Goal: Task Accomplishment & Management: Manage account settings

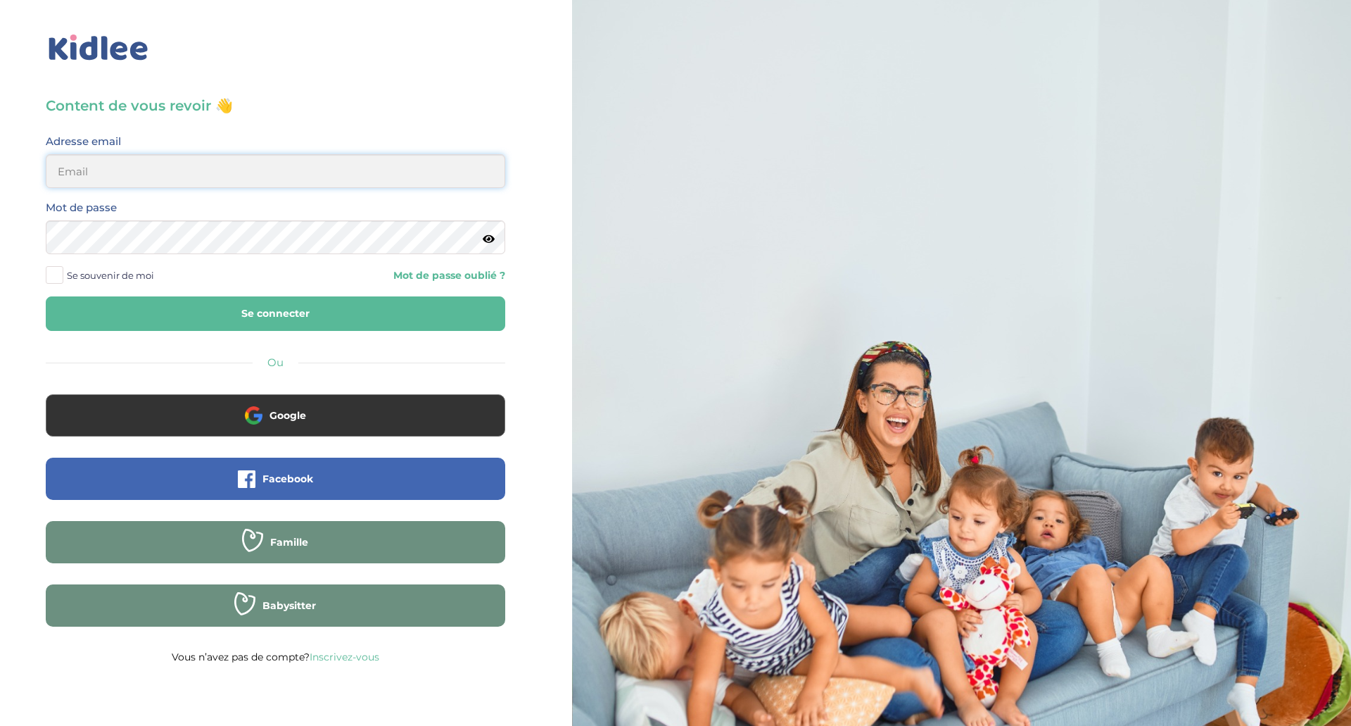
click at [238, 182] on input "email" at bounding box center [276, 171] width 460 height 34
type input "ameliedjenane@hotmail.com"
click at [46, 296] on button "Se connecter" at bounding box center [276, 313] width 460 height 34
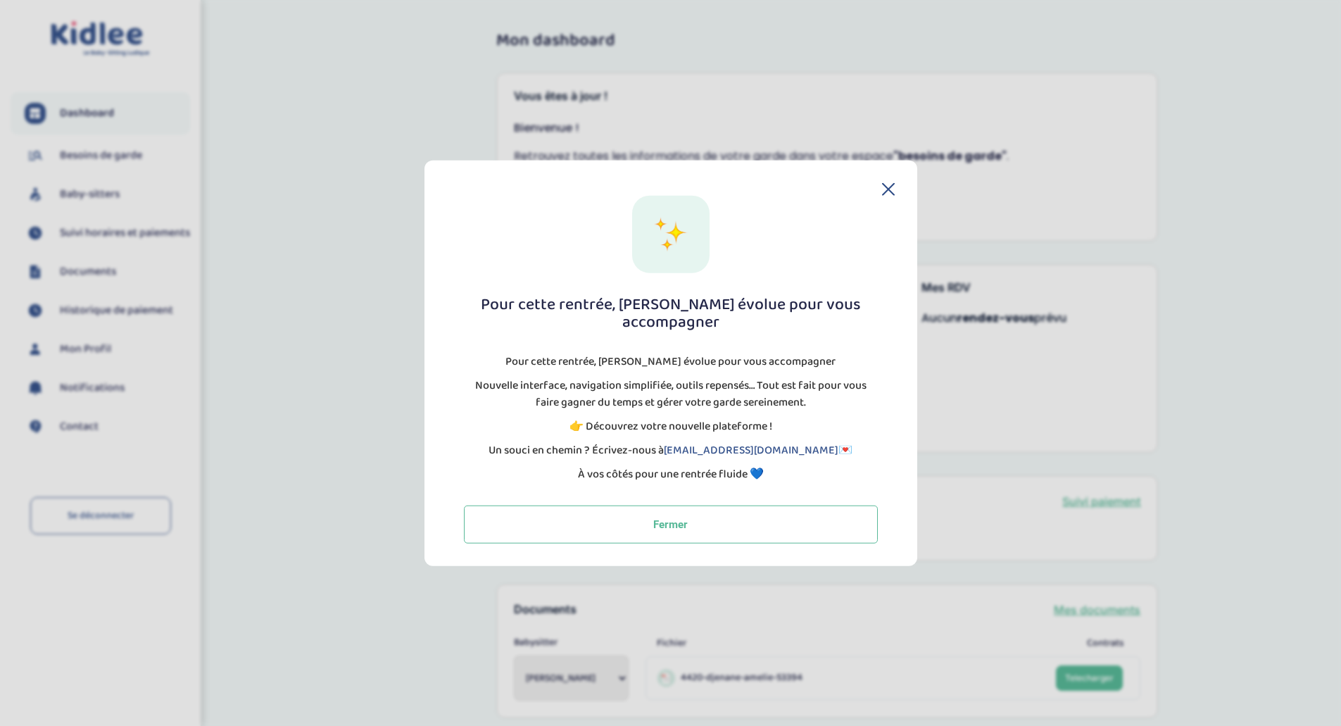
click at [889, 194] on icon at bounding box center [888, 188] width 13 height 13
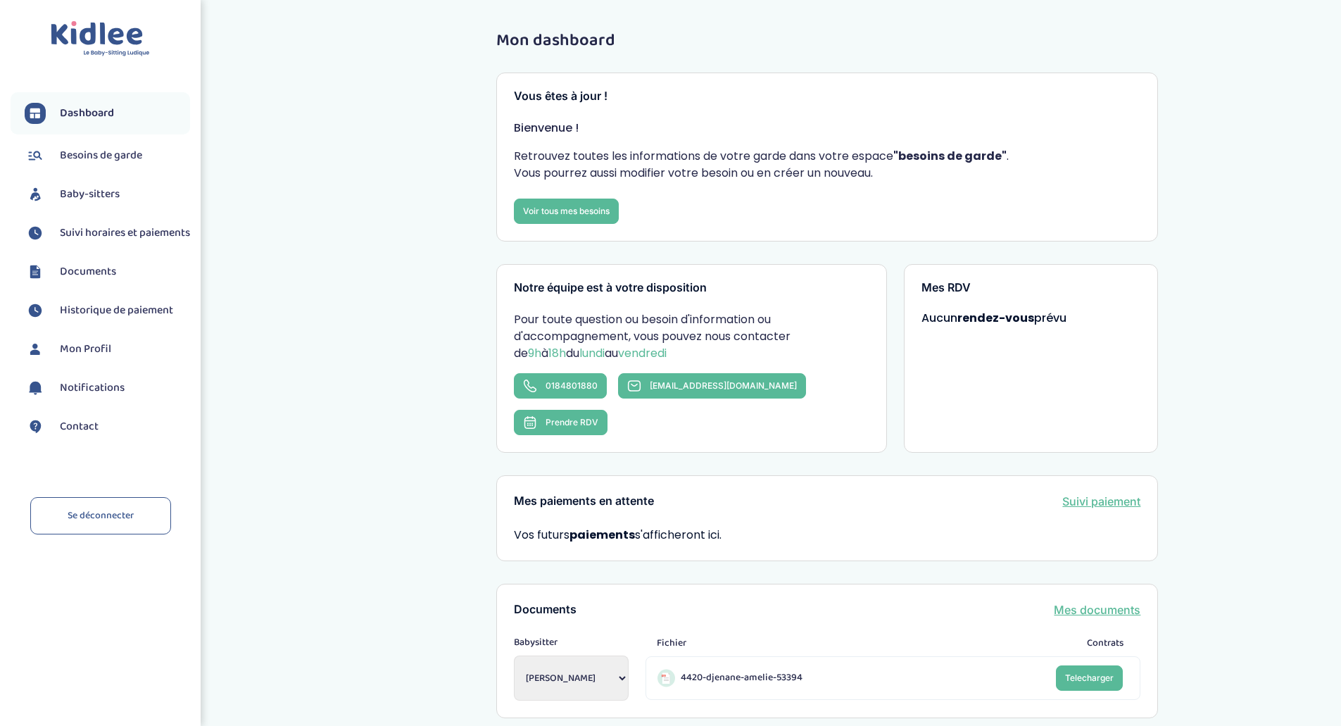
click at [92, 280] on span "Documents" at bounding box center [88, 271] width 56 height 17
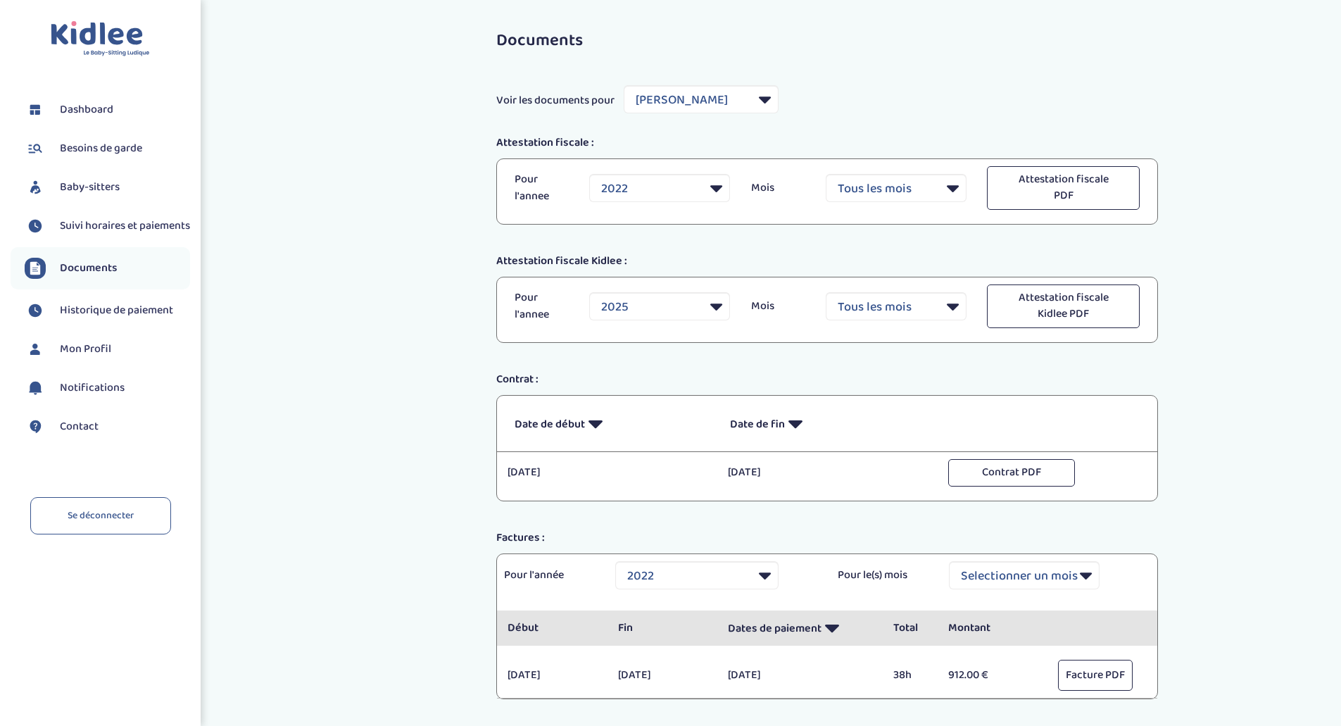
select select "19854"
select select "2022"
click at [113, 223] on span "Suivi horaires et paiements" at bounding box center [125, 225] width 130 height 17
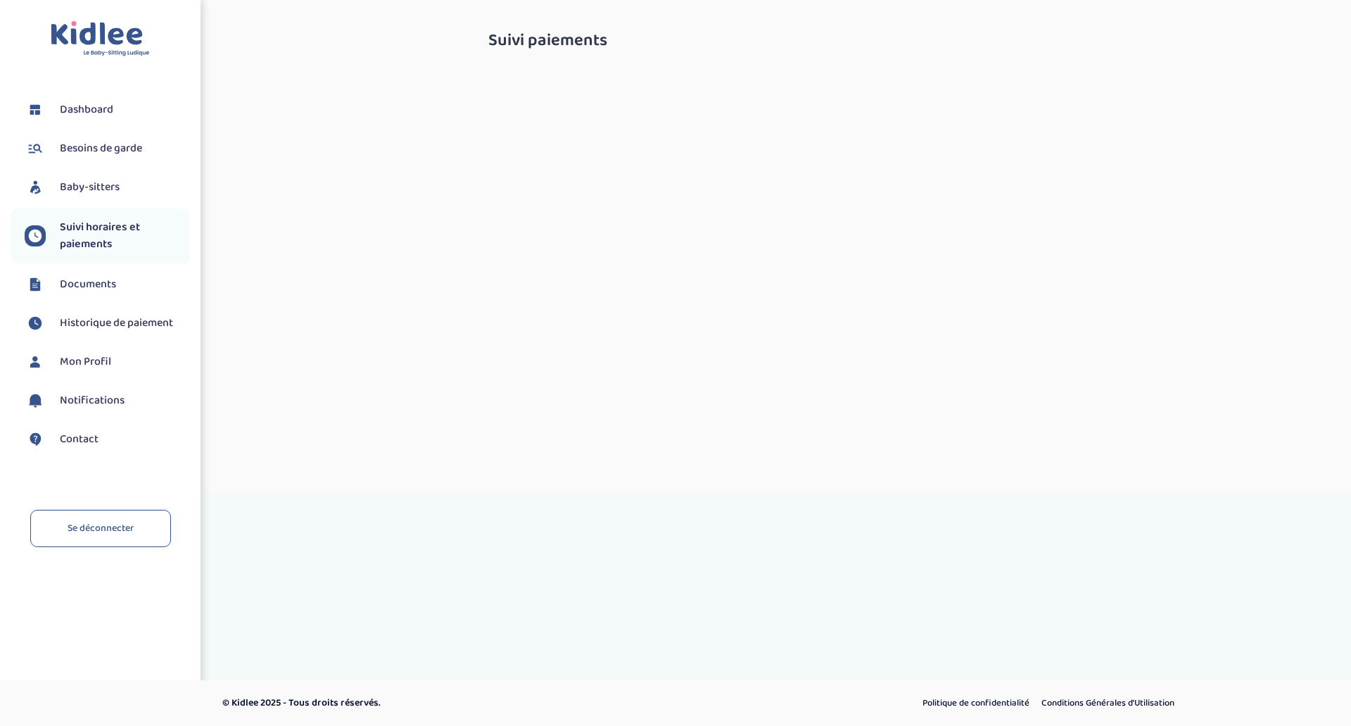
select select "[DATE]"
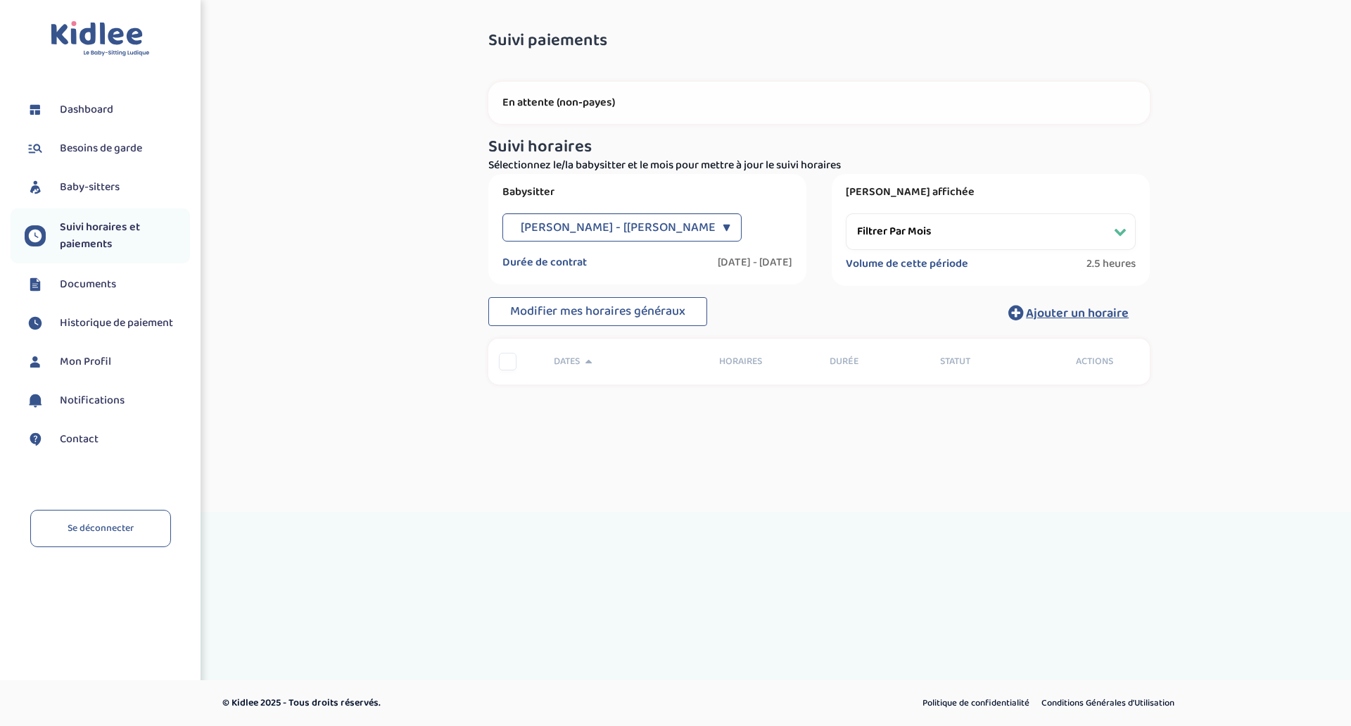
click at [76, 150] on span "Besoins de garde" at bounding box center [101, 148] width 82 height 17
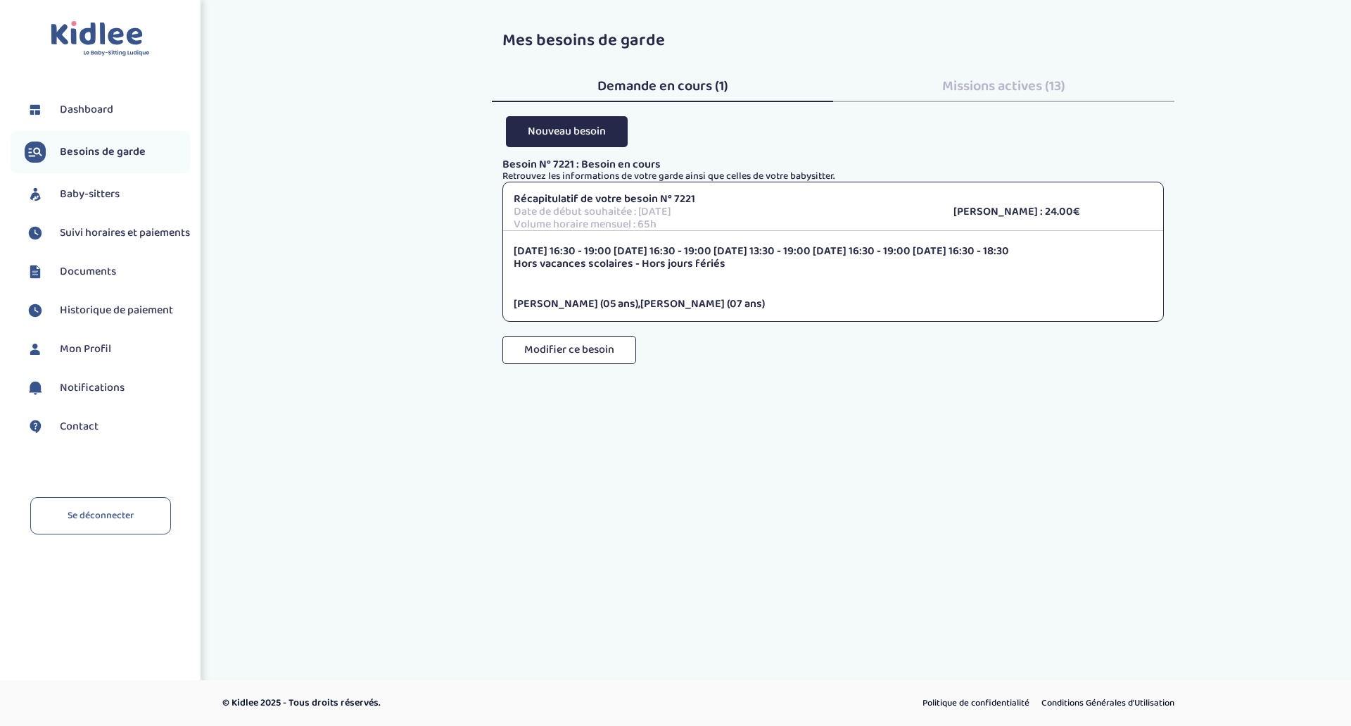
click at [94, 108] on span "Dashboard" at bounding box center [86, 109] width 53 height 17
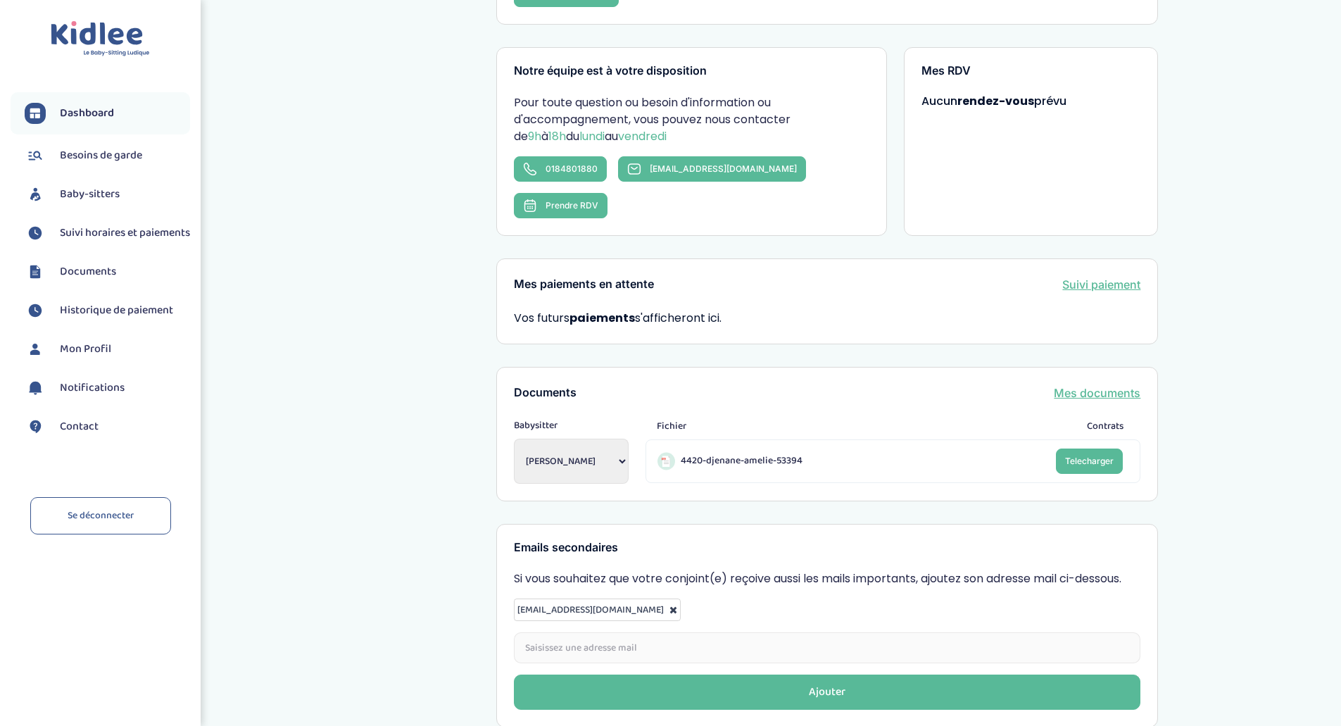
scroll to position [273, 0]
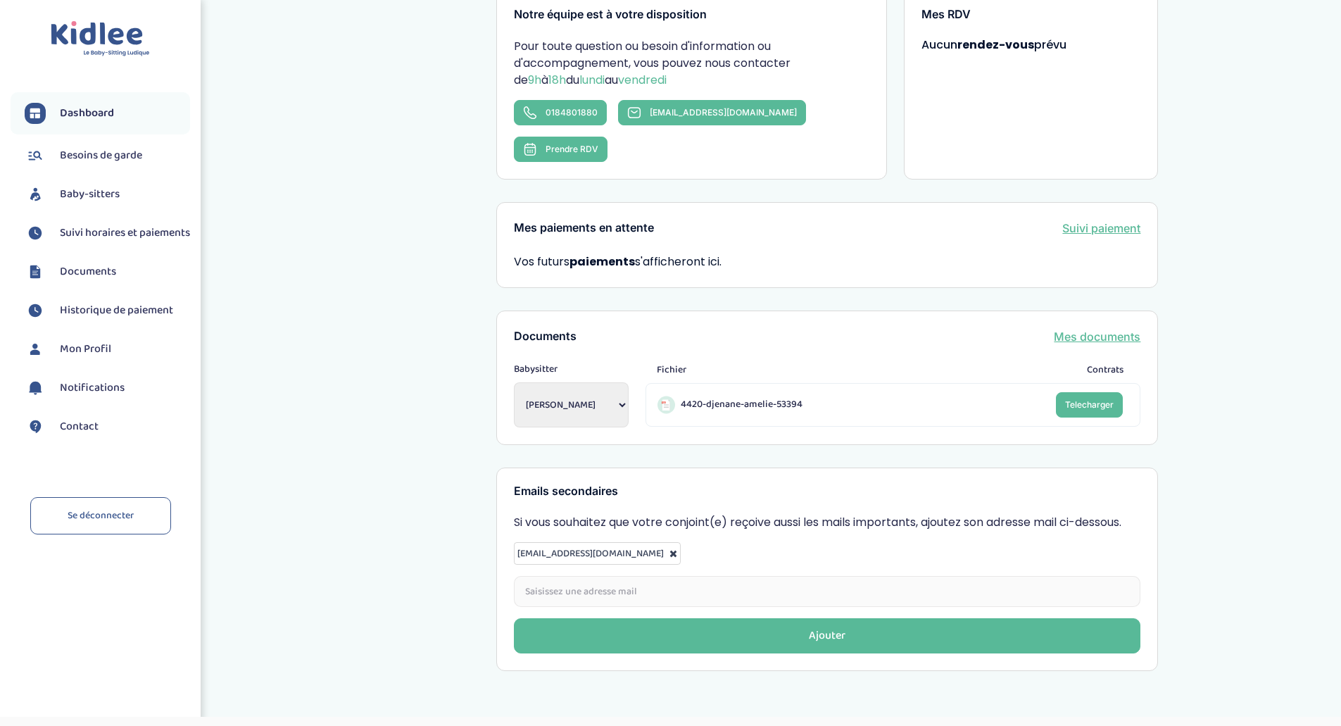
click at [622, 382] on select "Sosa Angela Saidani Kamilia Reverchon Ilias Reverchon Ilias Mermouchi cynthia S…" at bounding box center [571, 404] width 115 height 45
select select "1714"
click at [514, 382] on select "Sosa Angela Saidani Kamilia Reverchon Ilias Reverchon Ilias Mermouchi cynthia S…" at bounding box center [571, 404] width 115 height 45
click at [894, 315] on div "Documents Mes documents Babysitter Sosa Angela Saidani Kamilia Reverchon Ilias …" at bounding box center [827, 377] width 662 height 134
